Goal: Task Accomplishment & Management: Manage account settings

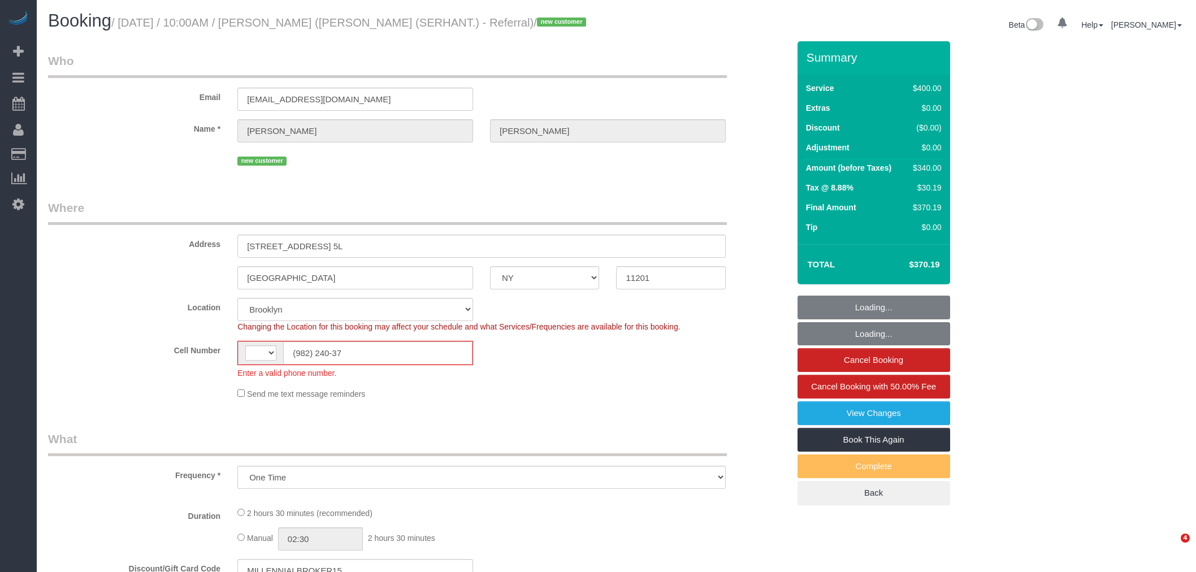
select select "NY"
select select "object:1320"
select select "string:[GEOGRAPHIC_DATA]"
select select "string:stripe-pm_1RsZvY4VGloSiKo7ii2ASQUG"
select select "2"
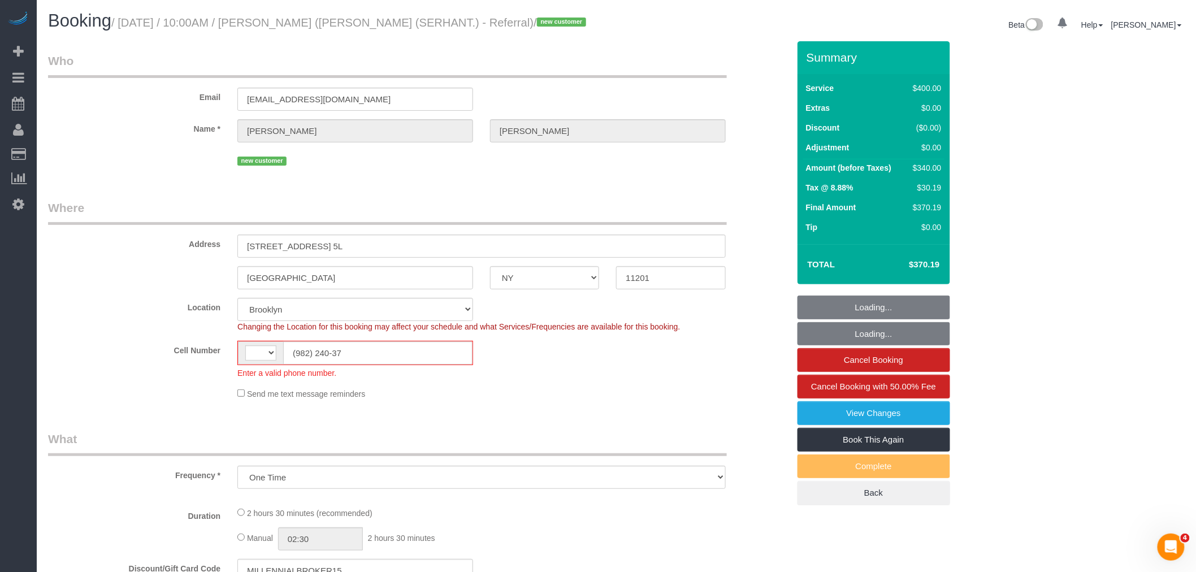
select select "150"
select select "spot1"
select select "number:89"
select select "number:90"
select select "number:15"
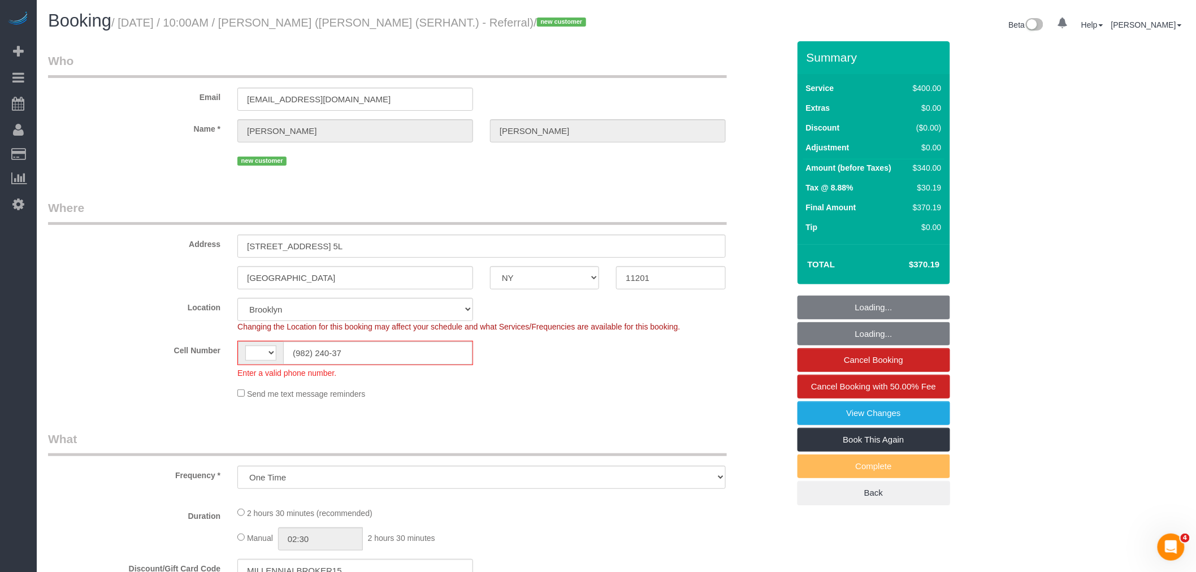
select select "number:7"
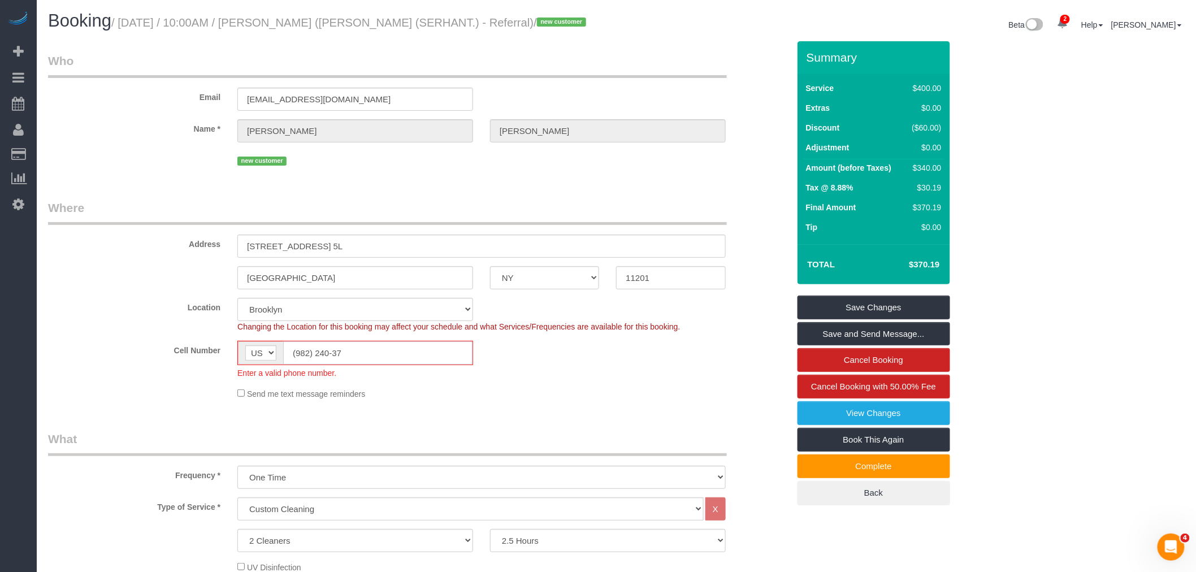
click at [393, 354] on input "(982) 240-37" at bounding box center [377, 352] width 189 height 23
click at [283, 21] on small "/ August 23, 2025 / 10:00AM / Ivan Leung (Aman Sharma (SERHANT.) - Referral) / …" at bounding box center [350, 22] width 478 height 12
click at [280, 21] on small "/ August 23, 2025 / 10:00AM / Ivan Leung (Aman Sharma (SERHANT.) - Referral) / …" at bounding box center [350, 22] width 478 height 12
click at [275, 23] on small "/ August 23, 2025 / 10:00AM / Ivan Leung (Aman Sharma (SERHANT.) - Referral) / …" at bounding box center [350, 22] width 478 height 12
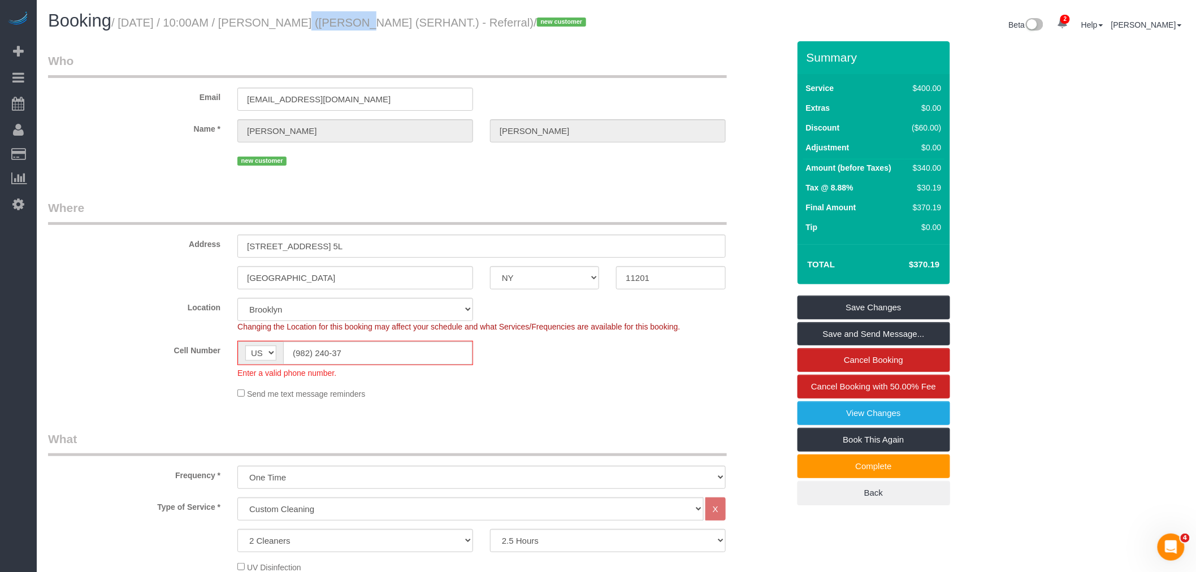
click at [307, 18] on small "/ August 23, 2025 / 10:00AM / Ivan Leung (Aman Sharma (SERHANT.) - Referral) / …" at bounding box center [350, 22] width 478 height 12
copy small "Ivan Leung"
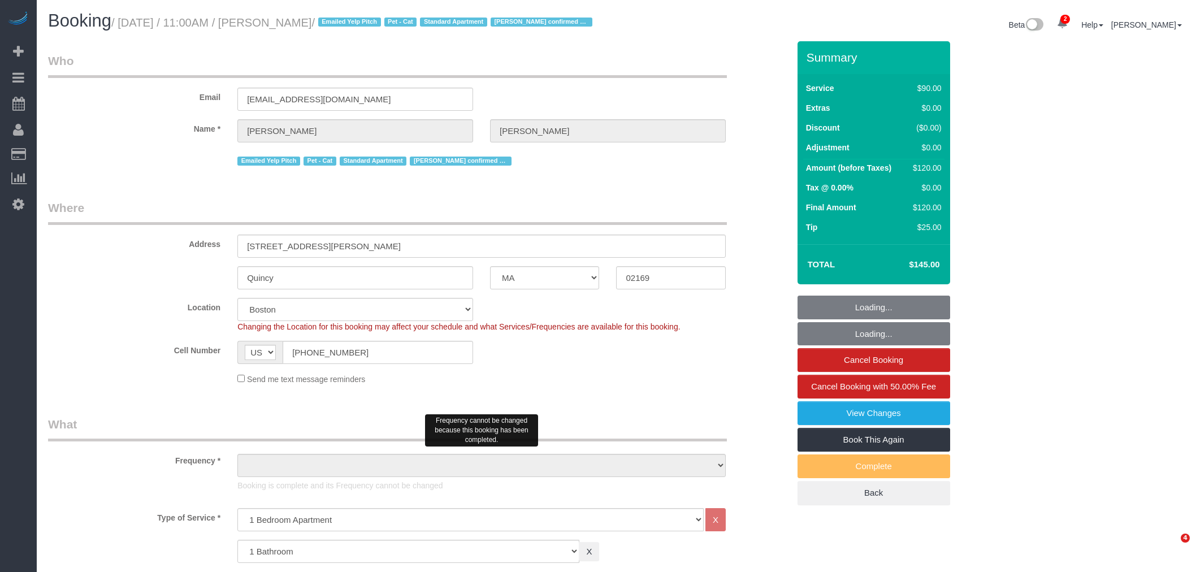
select select "MA"
select select "number:89"
select select "number:90"
select select "number:14"
select select "number:5"
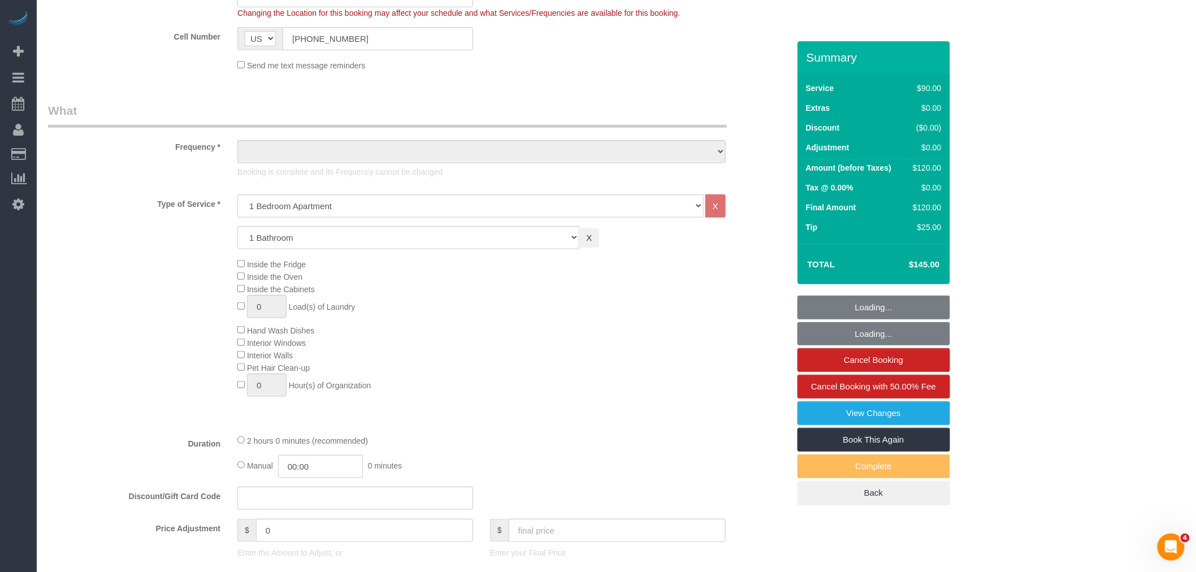
select select "object:898"
select select "spot1"
select select "object:976"
select select "string:stripe-pm_1FDz1L4VGloSiKo7WuQE3aNQ"
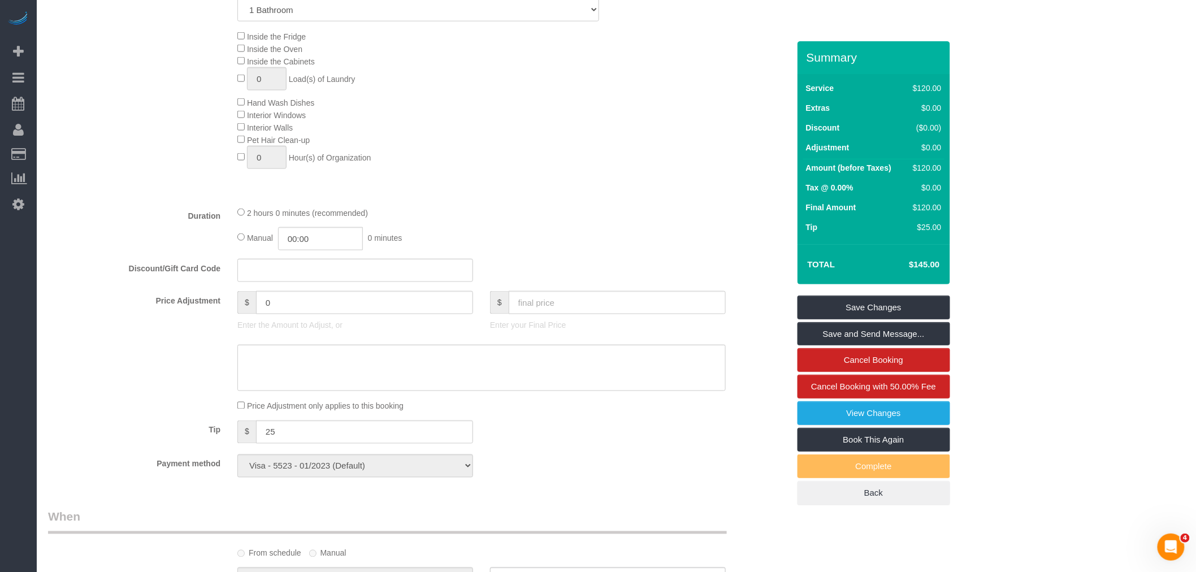
scroll to position [502, 0]
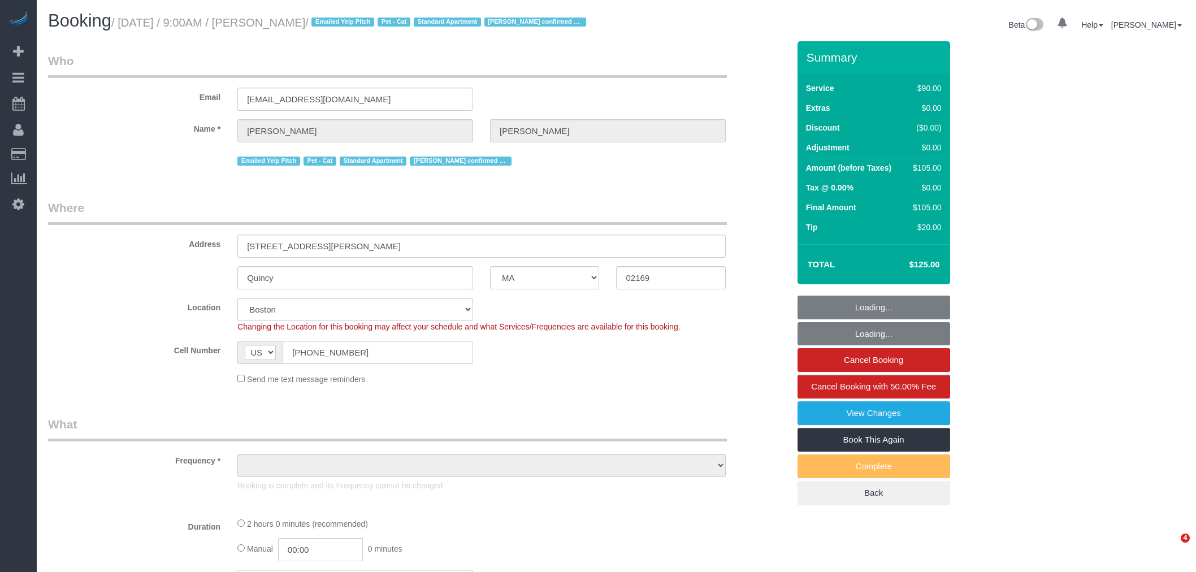
select select "MA"
select select "string:stripe-pm_1FDz1L4VGloSiKo7WuQE3aNQ"
select select "object:661"
select select "spot1"
select select "number:89"
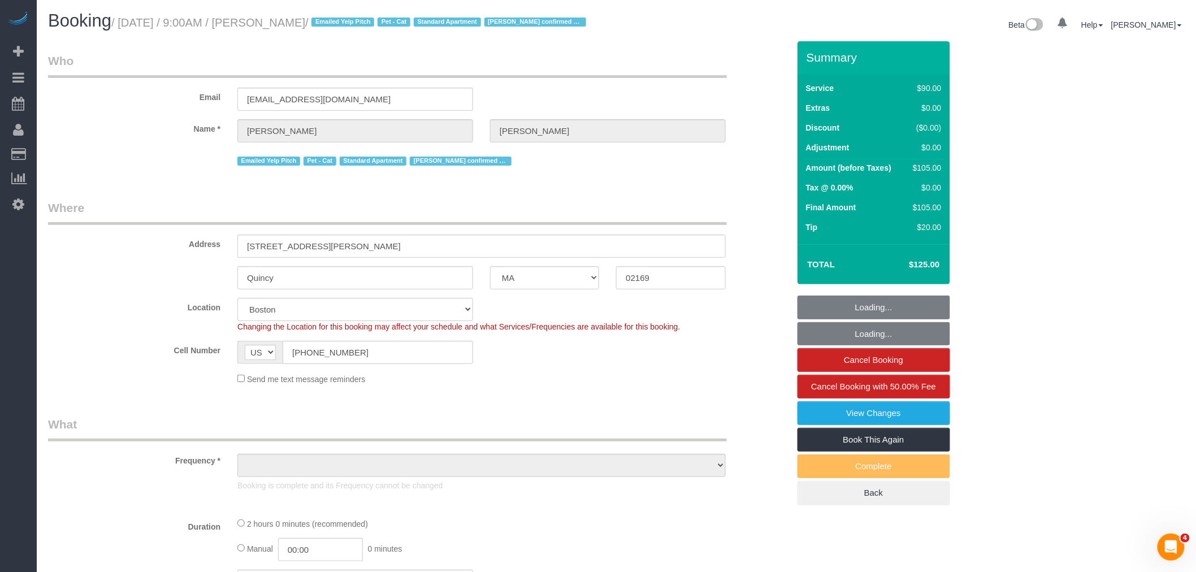
select select "number:90"
select select "number:15"
select select "number:5"
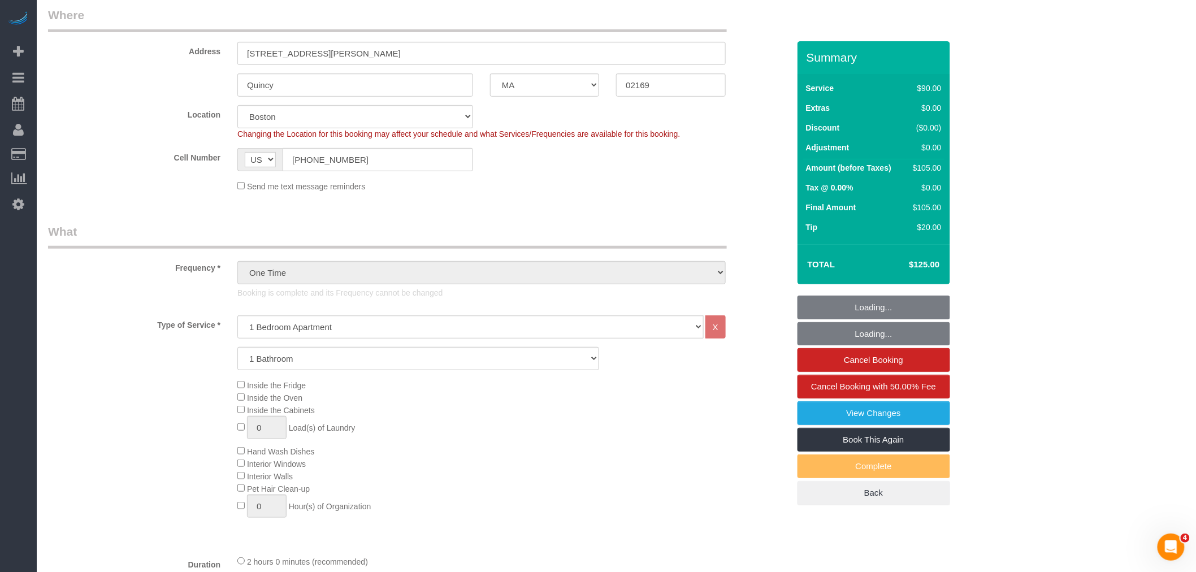
select select "object:948"
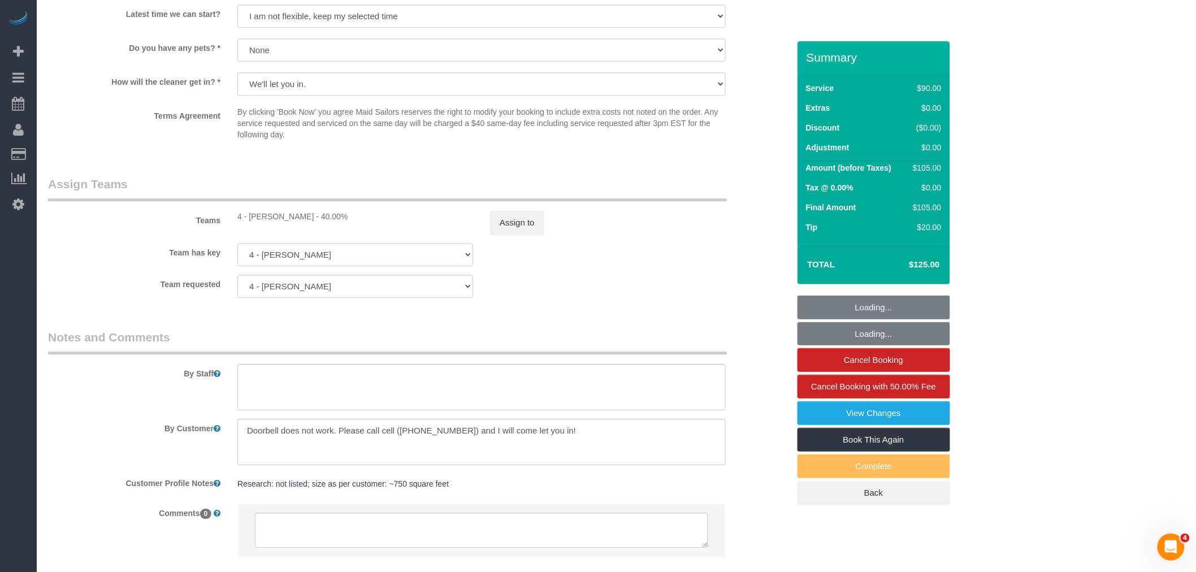
scroll to position [1325, 0]
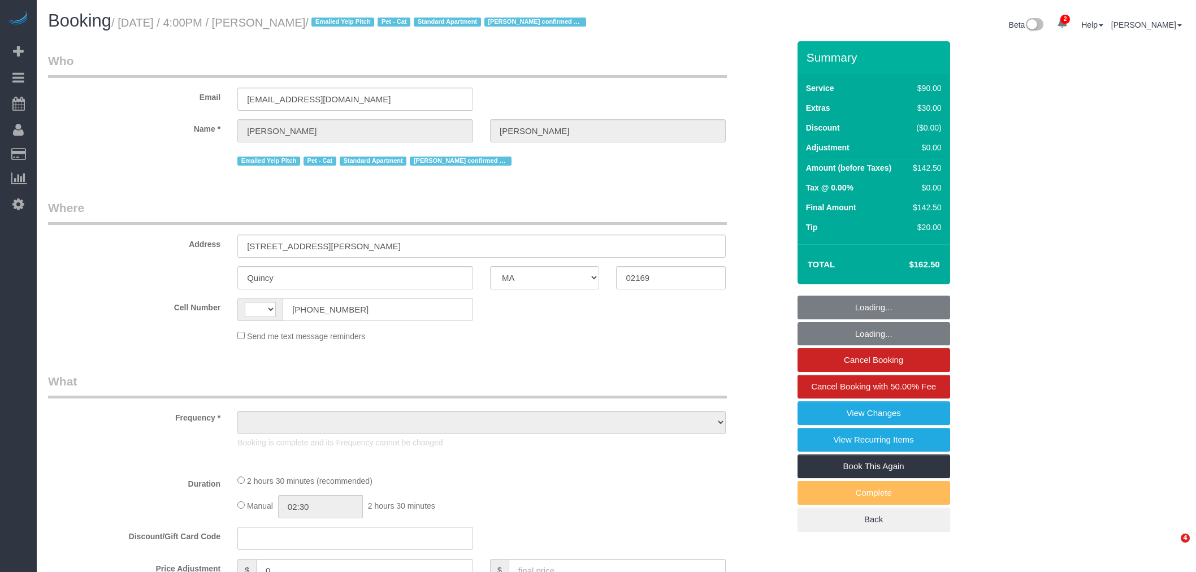
select select "MA"
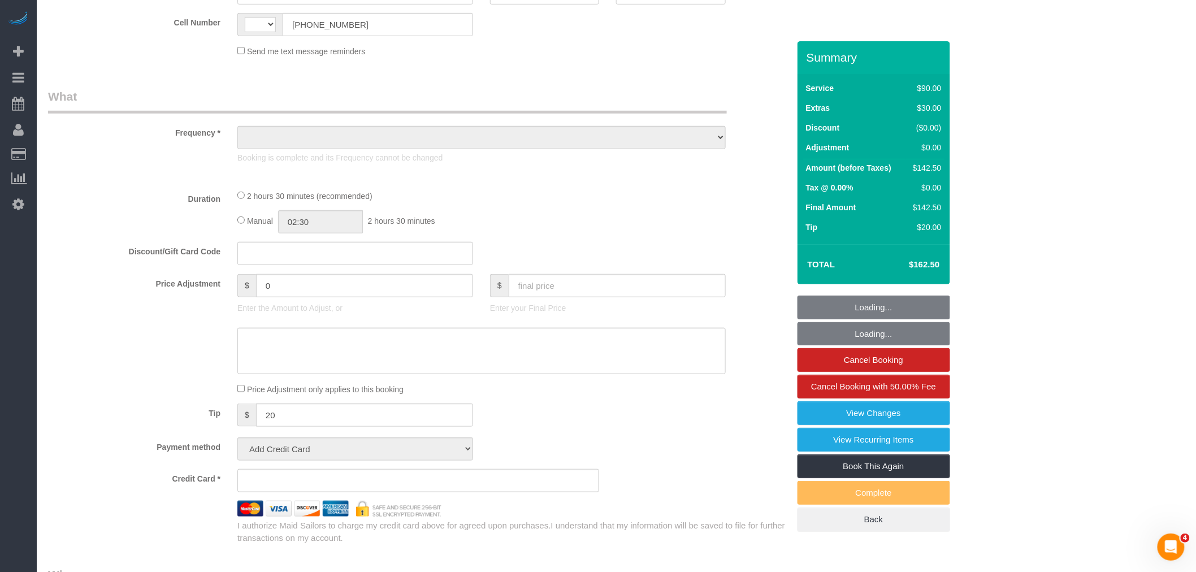
select select "string:stripe-pm_1FDz1L4VGloSiKo7WuQE3aNQ"
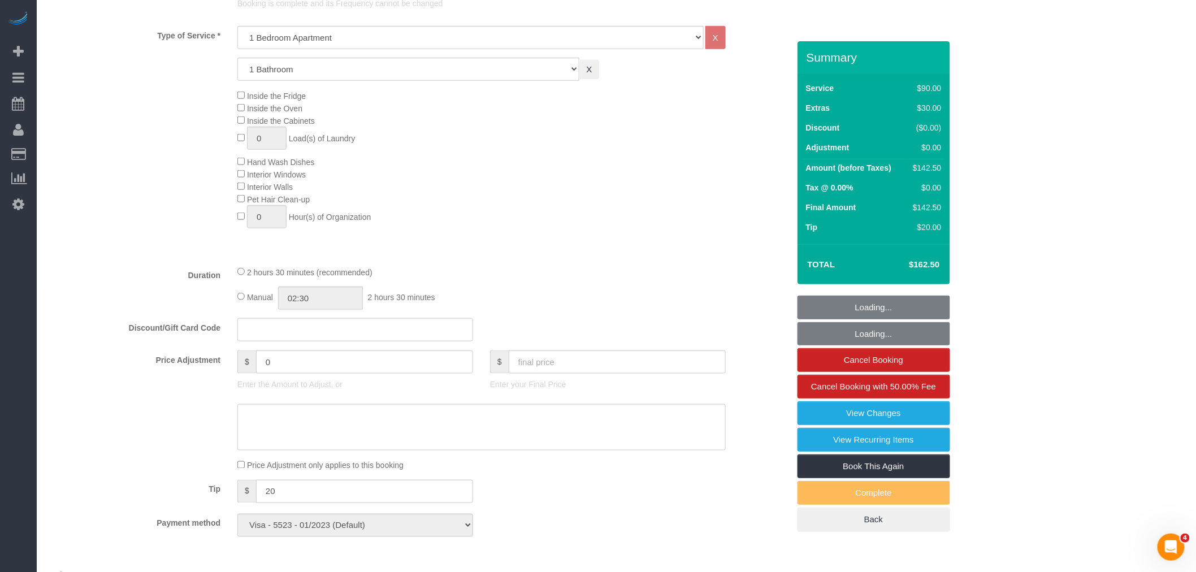
select select "string:[GEOGRAPHIC_DATA]"
select select "object:729"
select select "spot1"
select select "number:89"
select select "number:90"
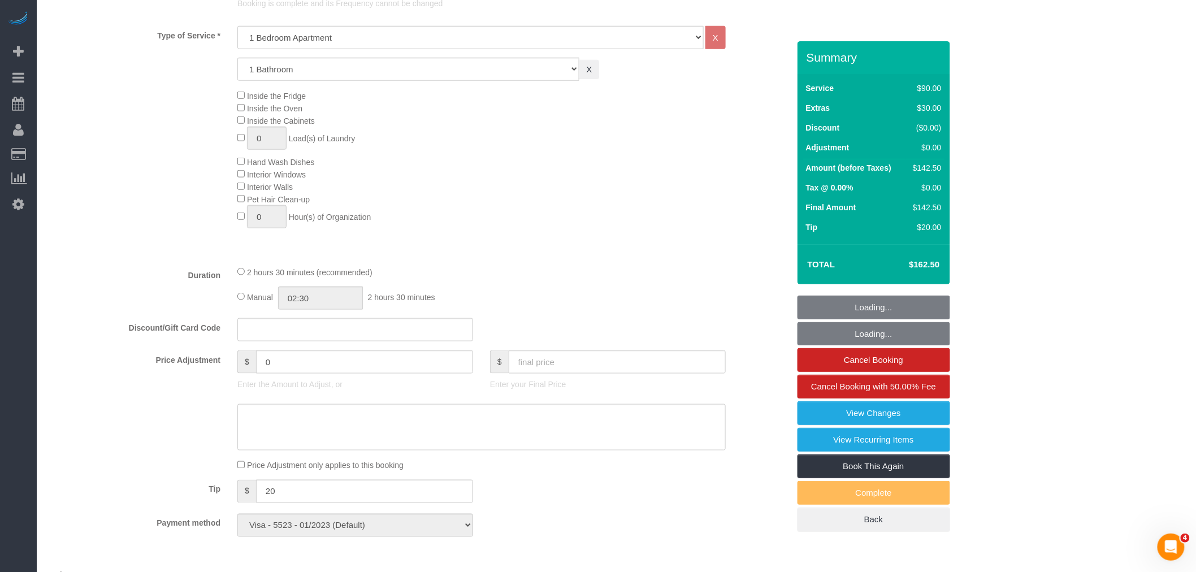
select select "number:14"
select select "number:5"
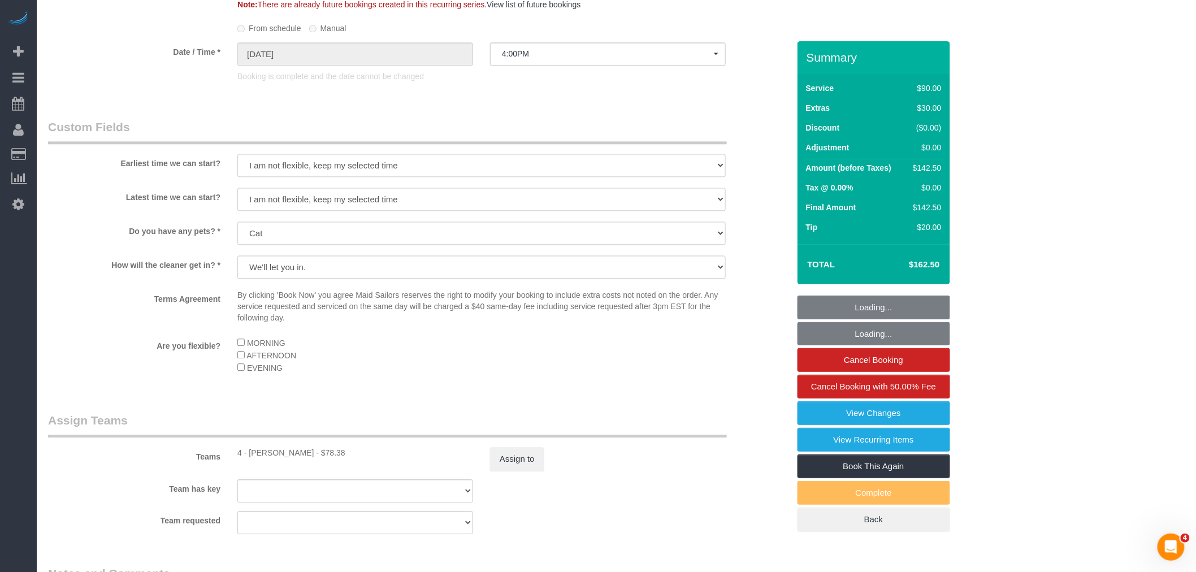
scroll to position [1361, 0]
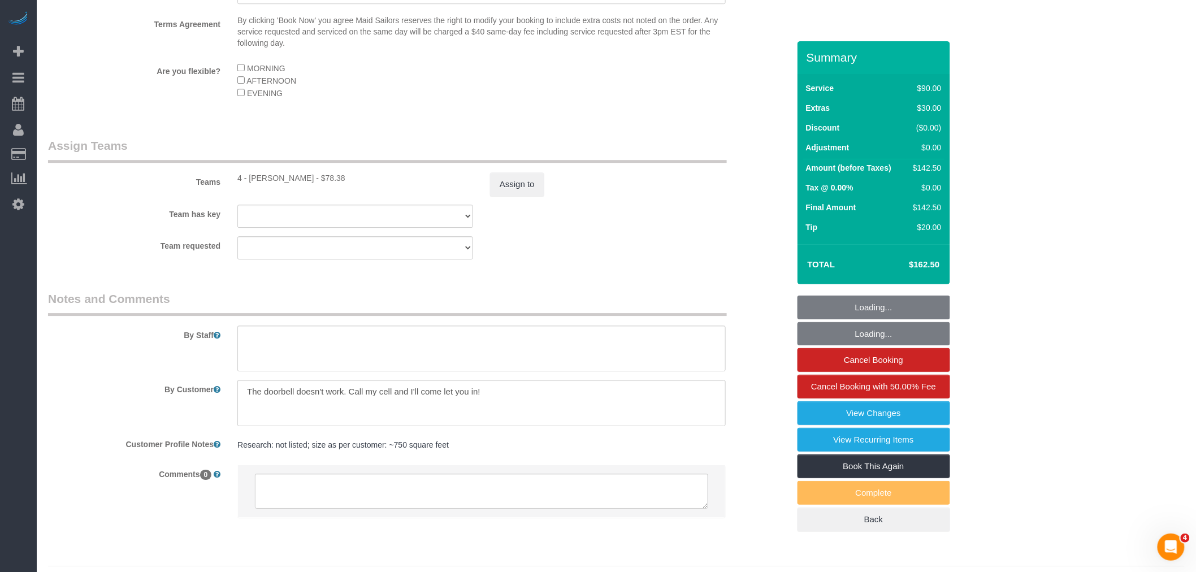
select select "object:979"
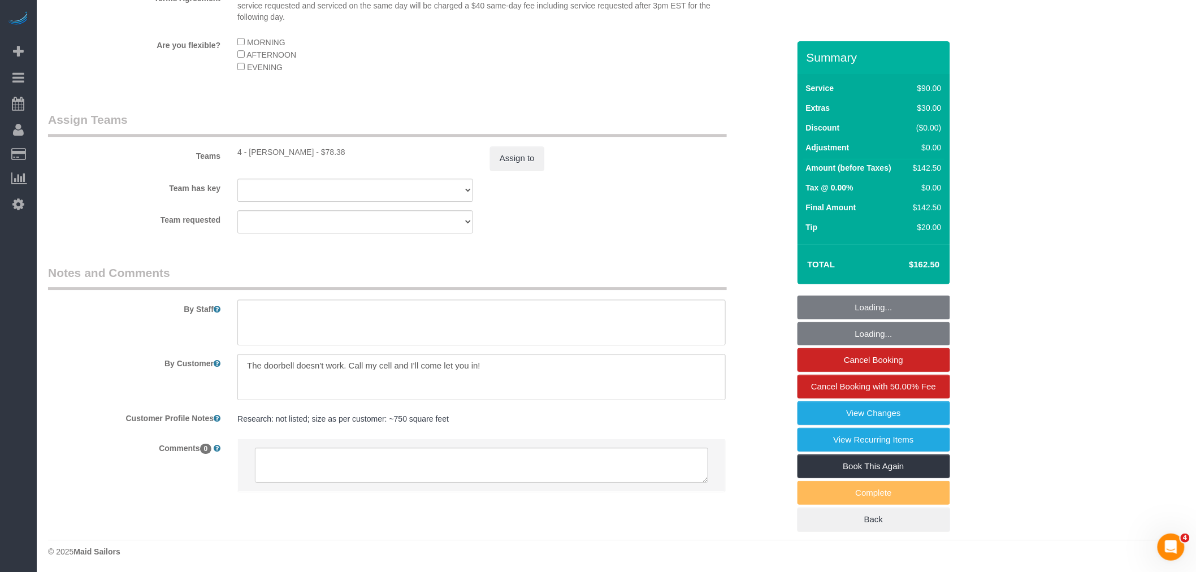
scroll to position [1400, 0]
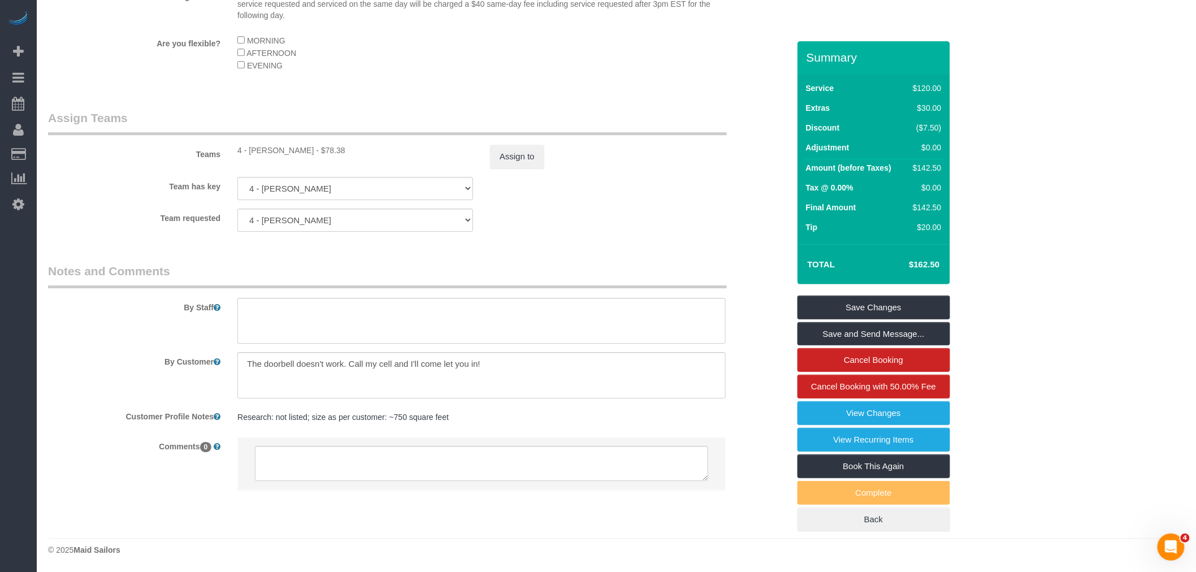
drag, startPoint x: 563, startPoint y: 54, endPoint x: 639, endPoint y: 64, distance: 77.0
click at [563, 54] on li "AFTERNOON" at bounding box center [481, 52] width 488 height 12
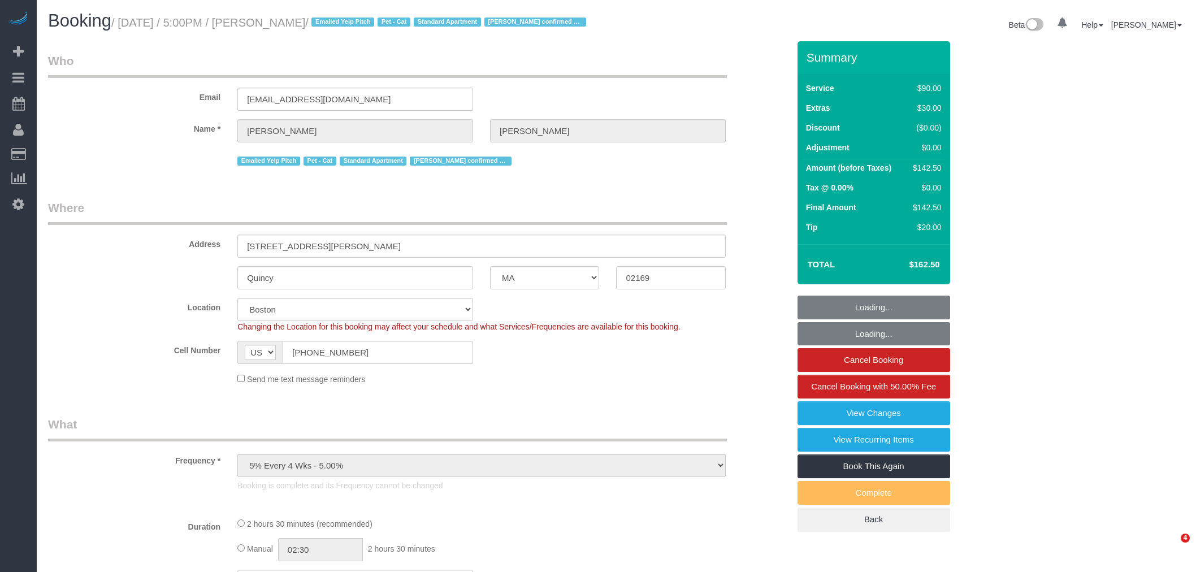
select select "MA"
select select "object:668"
select select "number:89"
select select "number:90"
select select "number:14"
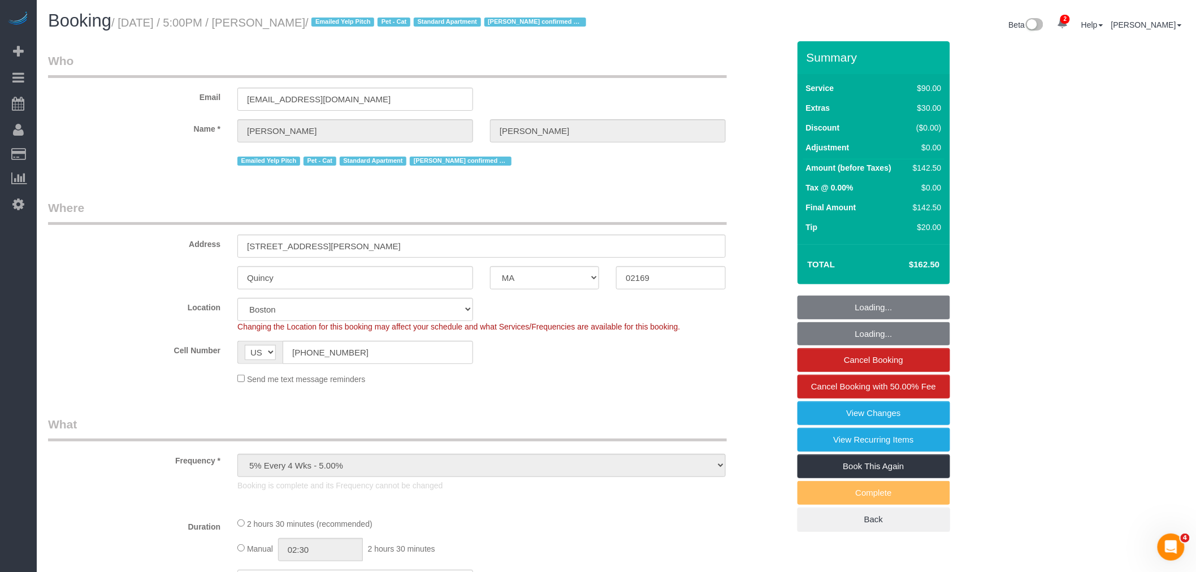
select select "number:5"
select select "spot1"
select select "string:stripe-pm_1FDz1L4VGloSiKo7WuQE3aNQ"
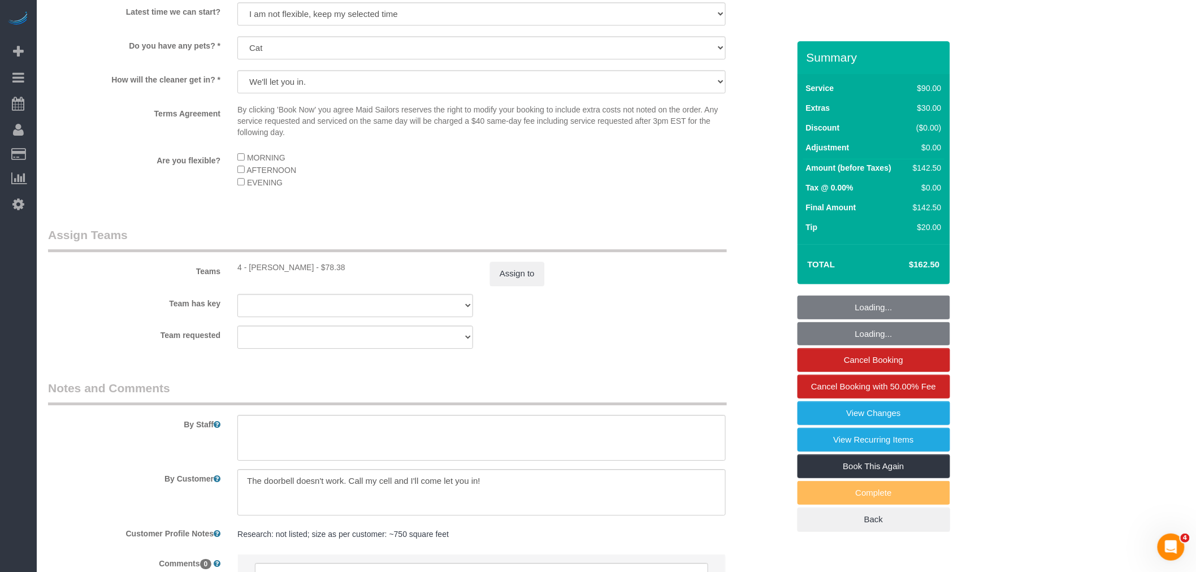
scroll to position [1400, 0]
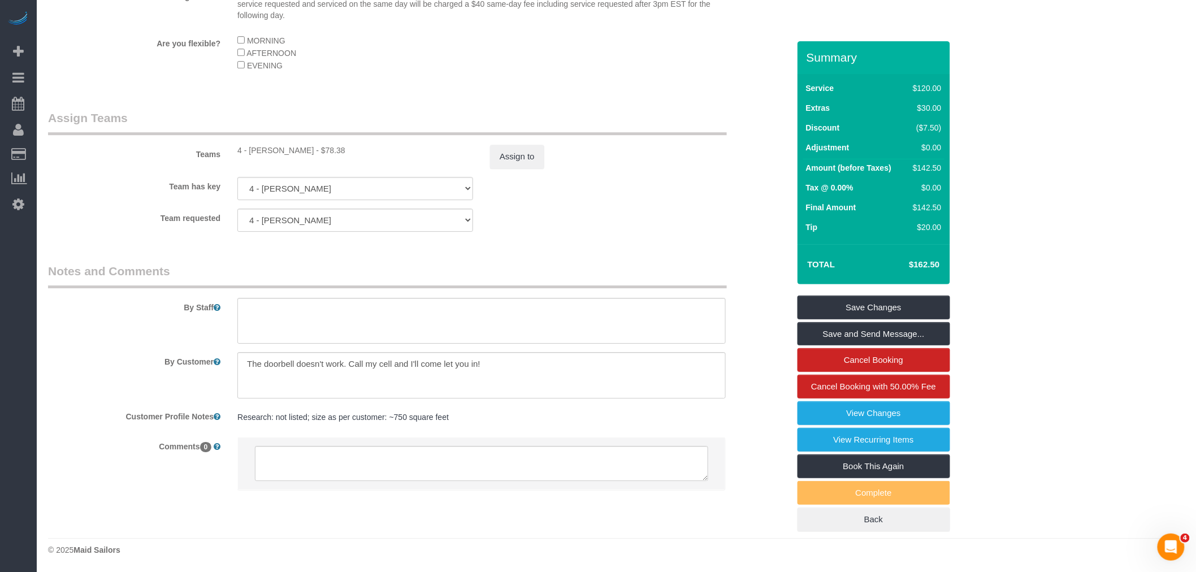
drag, startPoint x: 607, startPoint y: 87, endPoint x: 572, endPoint y: 77, distance: 35.8
